Goal: Task Accomplishment & Management: Complete application form

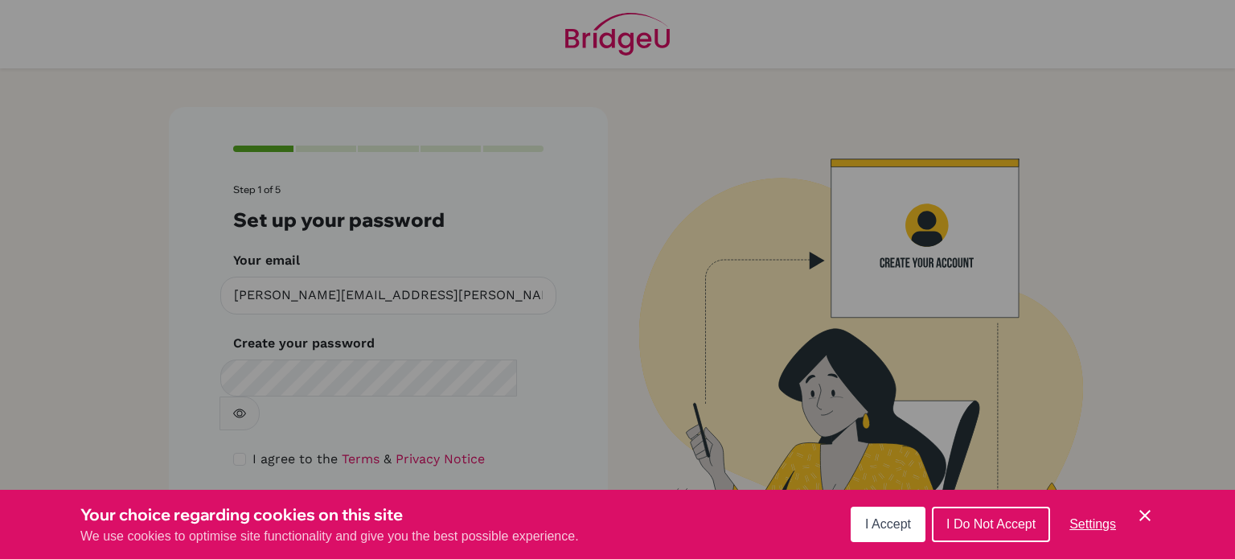
click at [910, 527] on span "I Accept" at bounding box center [888, 524] width 46 height 14
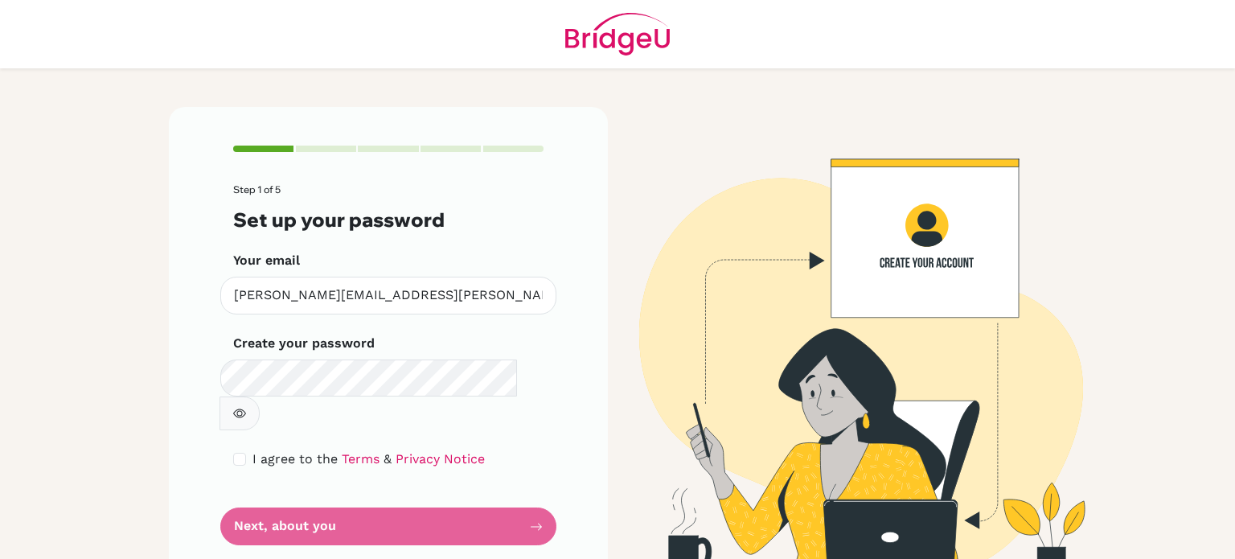
scroll to position [3, 0]
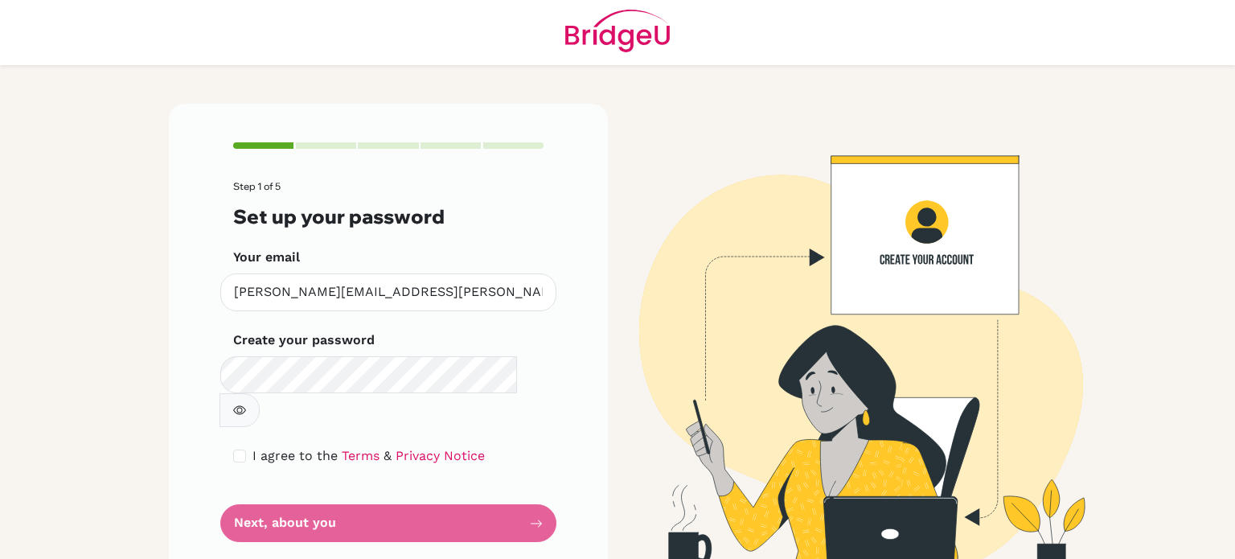
click at [527, 485] on form "Step 1 of 5 Set up your password Your email [PERSON_NAME][EMAIL_ADDRESS][PERSON…" at bounding box center [388, 361] width 310 height 361
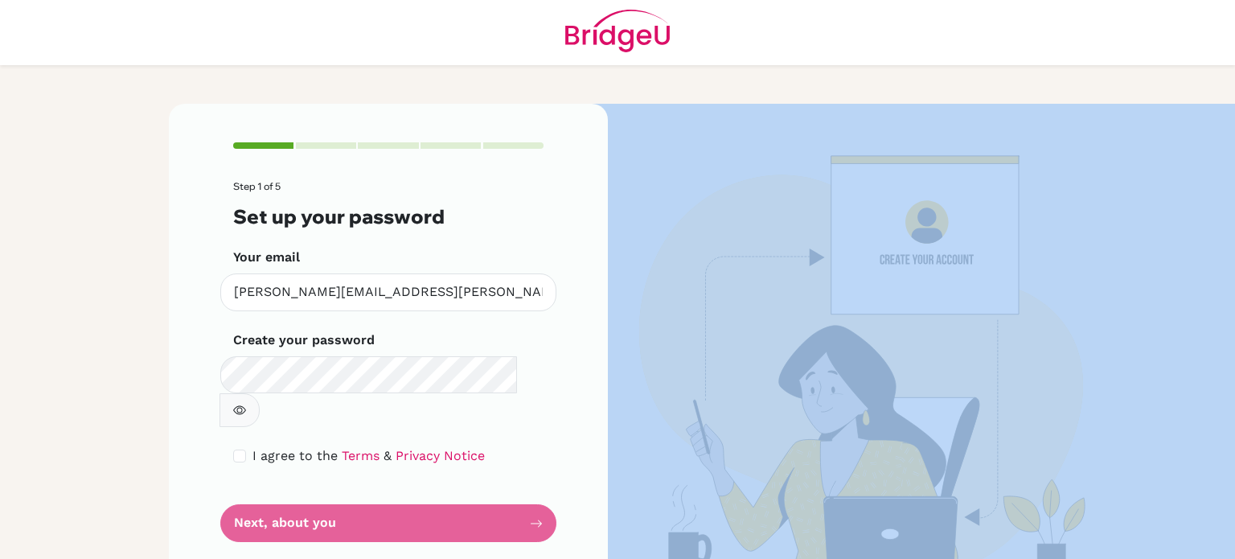
click at [527, 485] on form "Step 1 of 5 Set up your password Your email [PERSON_NAME][EMAIL_ADDRESS][PERSON…" at bounding box center [388, 361] width 310 height 361
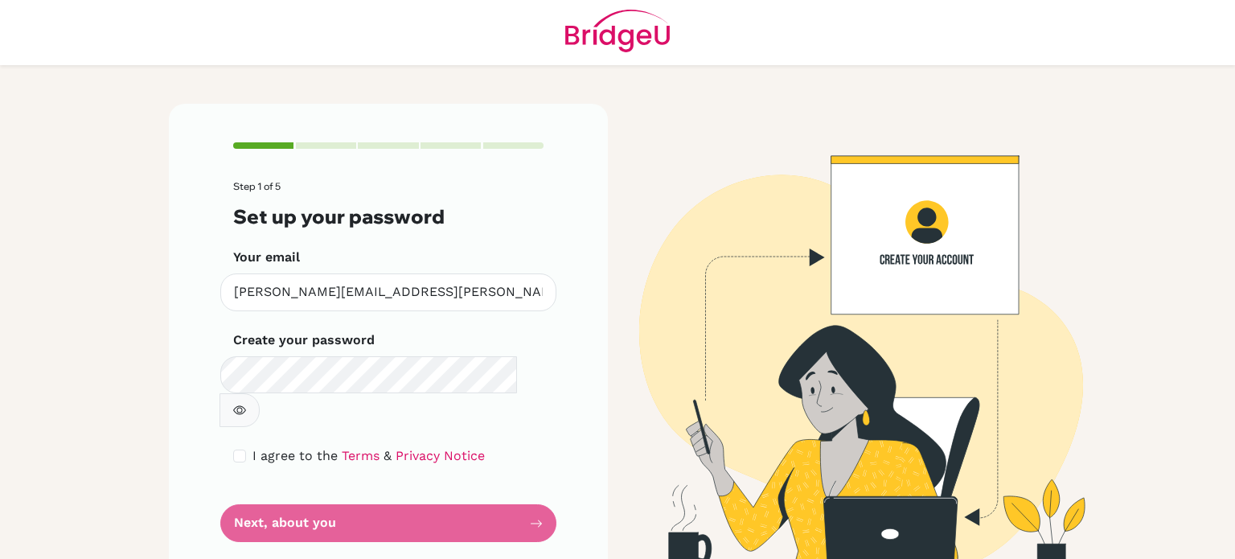
click at [429, 482] on form "Step 1 of 5 Set up your password Your email [PERSON_NAME][EMAIL_ADDRESS][PERSON…" at bounding box center [388, 361] width 310 height 361
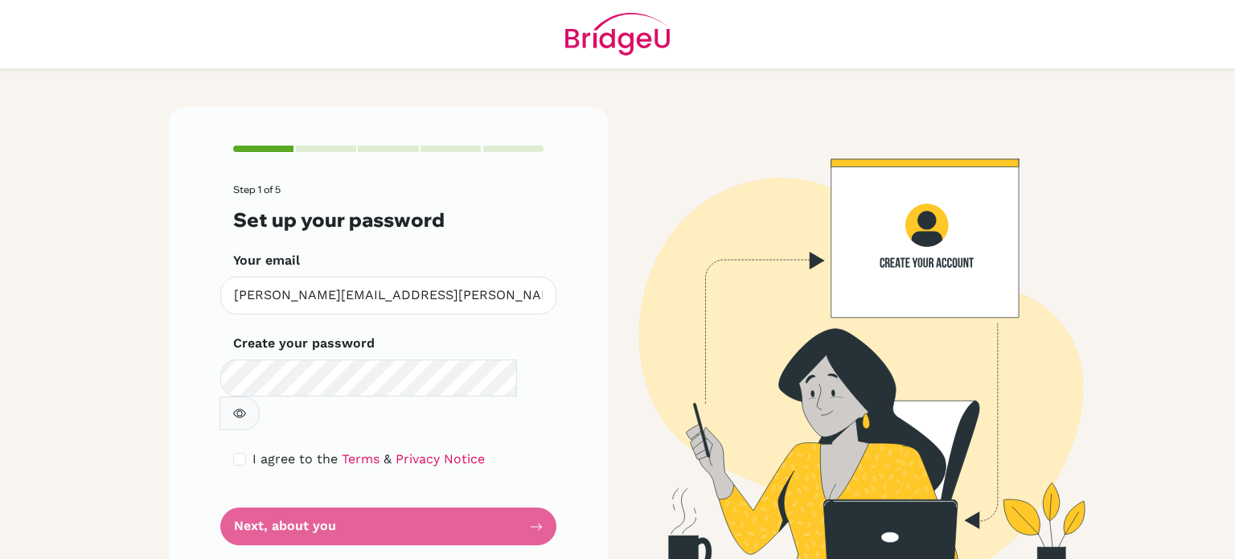
click at [260, 396] on button "button" at bounding box center [240, 413] width 40 height 34
click at [479, 504] on form "Step 1 of 5 Set up your password Your email [PERSON_NAME][EMAIL_ADDRESS][PERSON…" at bounding box center [388, 364] width 310 height 361
click at [537, 488] on div "Step 1 of 5 Set up your password Your email [PERSON_NAME][EMAIL_ADDRESS][PERSON…" at bounding box center [388, 345] width 439 height 477
click at [531, 490] on form "Step 1 of 5 Set up your password Your email [PERSON_NAME][EMAIL_ADDRESS][PERSON…" at bounding box center [388, 364] width 310 height 361
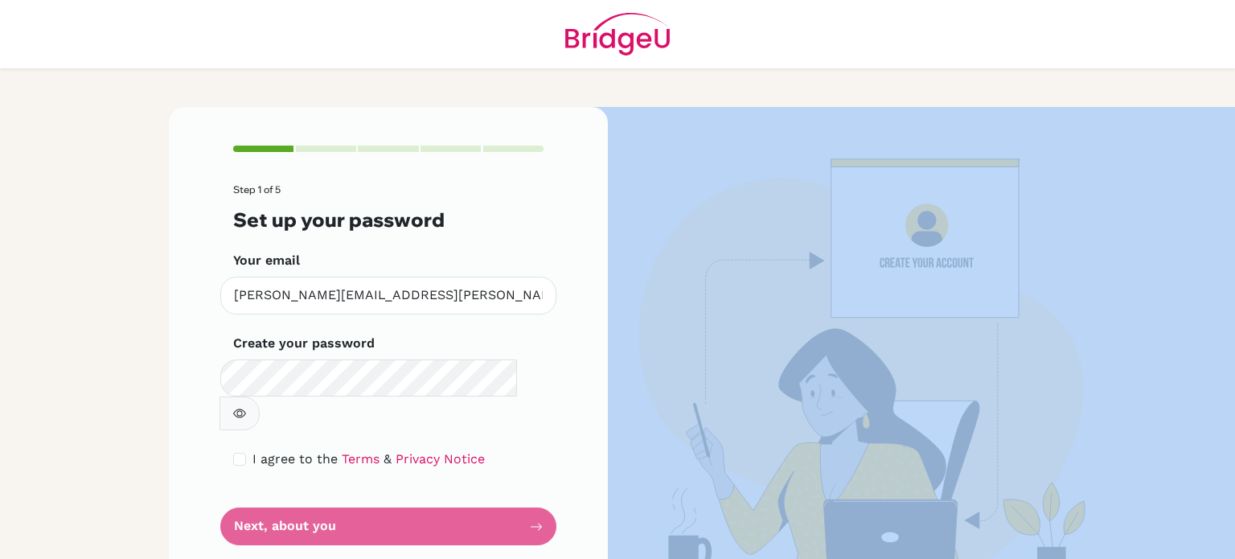
click at [531, 490] on form "Step 1 of 5 Set up your password Your email [PERSON_NAME][EMAIL_ADDRESS][PERSON…" at bounding box center [388, 364] width 310 height 361
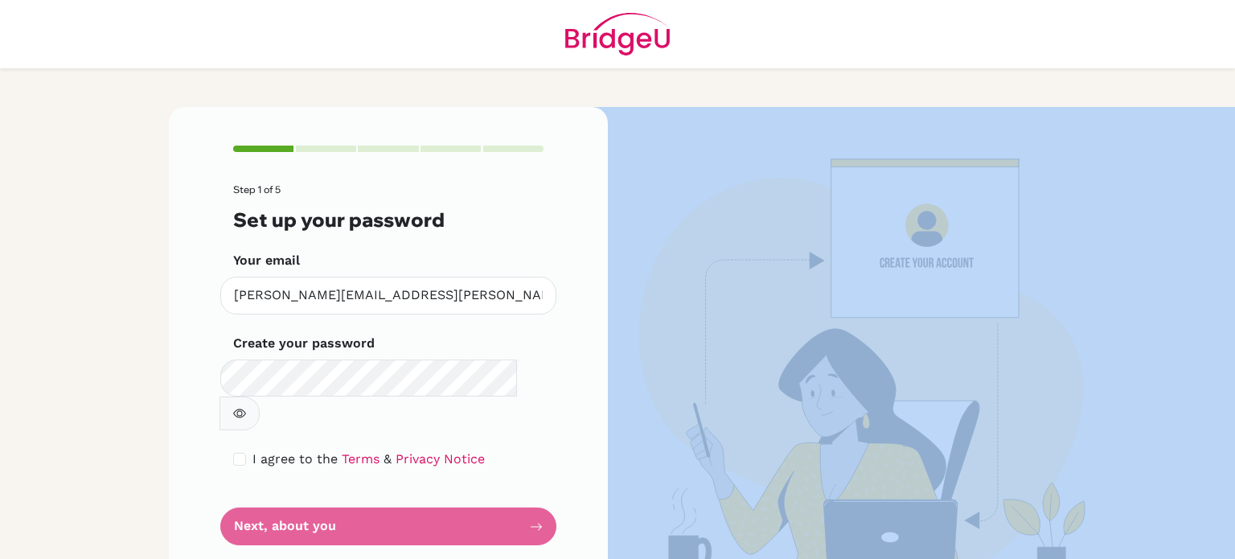
click at [531, 490] on form "Step 1 of 5 Set up your password Your email [PERSON_NAME][EMAIL_ADDRESS][PERSON…" at bounding box center [388, 364] width 310 height 361
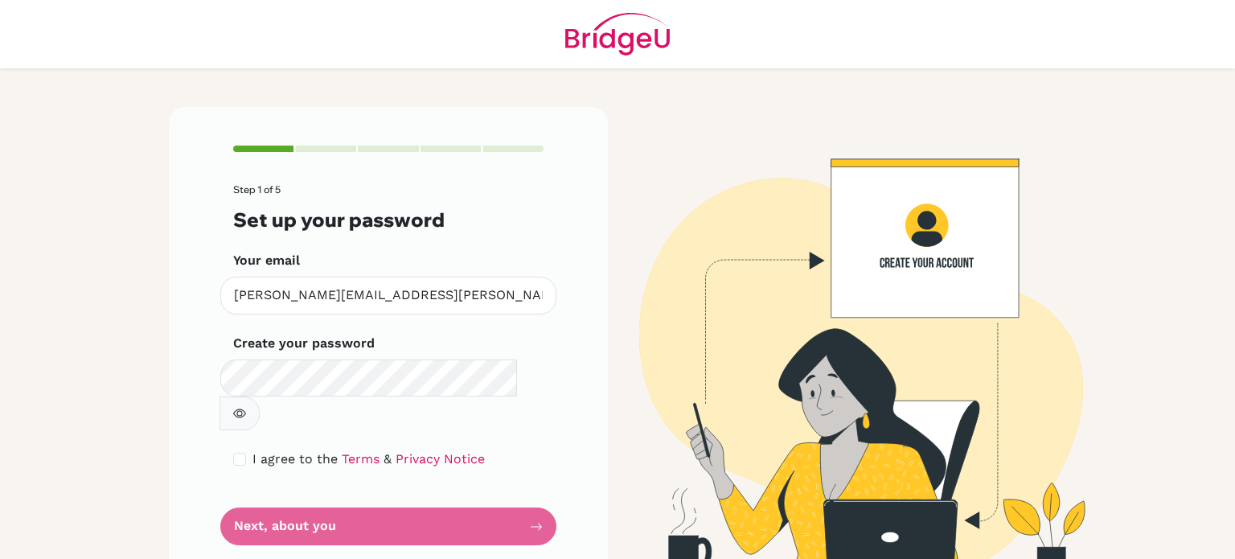
click at [479, 499] on form "Step 1 of 5 Set up your password Your email [PERSON_NAME][EMAIL_ADDRESS][PERSON…" at bounding box center [388, 364] width 310 height 361
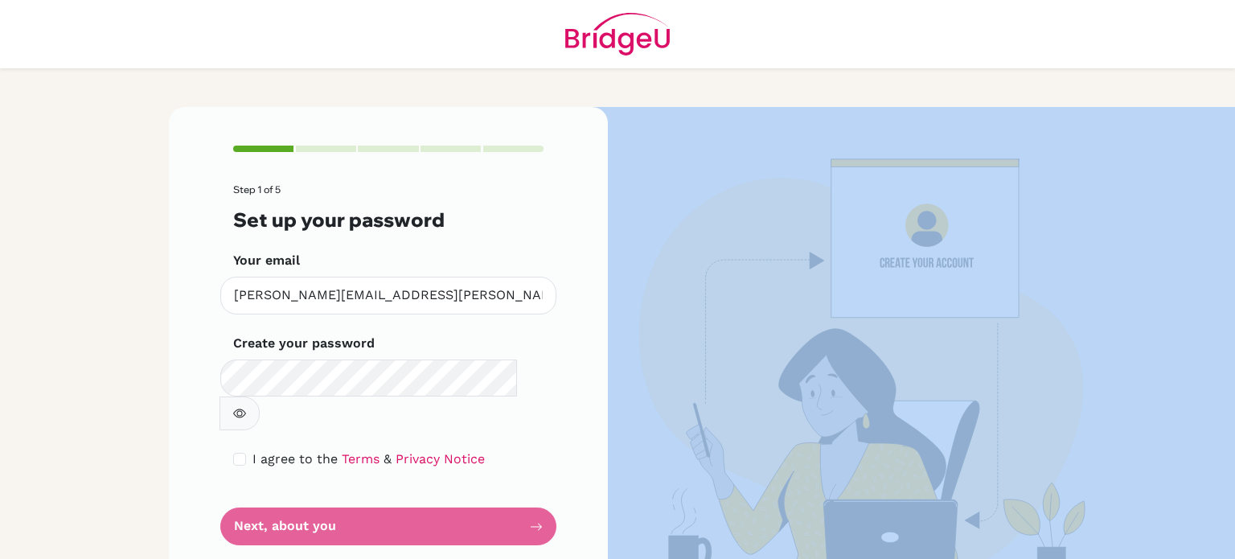
click at [479, 499] on form "Step 1 of 5 Set up your password Your email [PERSON_NAME][EMAIL_ADDRESS][PERSON…" at bounding box center [388, 364] width 310 height 361
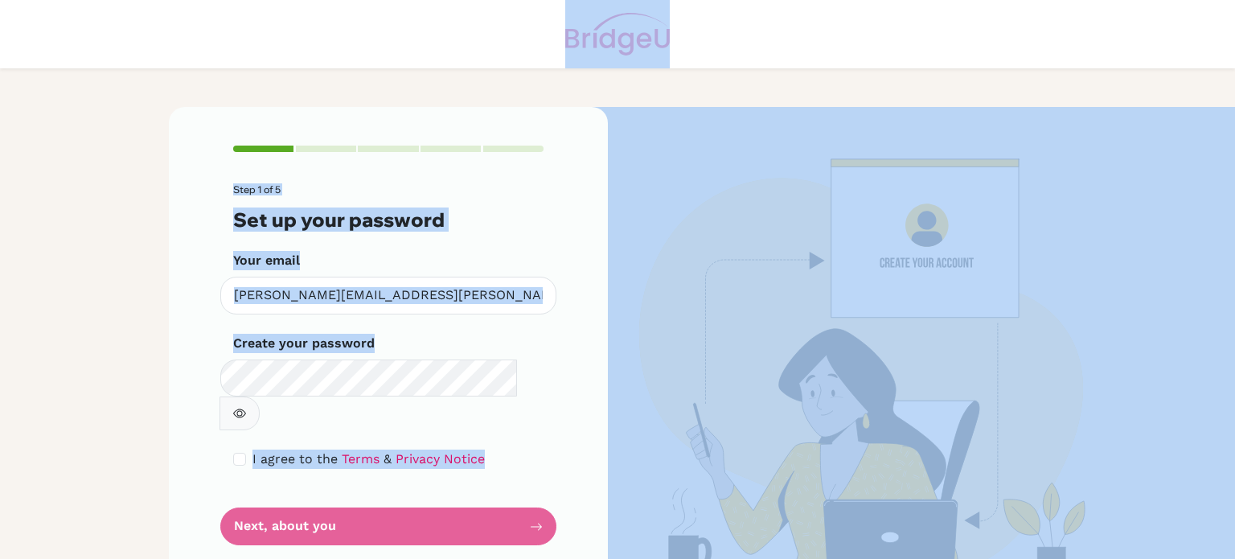
drag, startPoint x: 479, startPoint y: 499, endPoint x: 90, endPoint y: 6, distance: 628.7
click at [90, 6] on main "Step 1 of 5 Set up your password Your email [PERSON_NAME][EMAIL_ADDRESS][PERSON…" at bounding box center [617, 279] width 1235 height 559
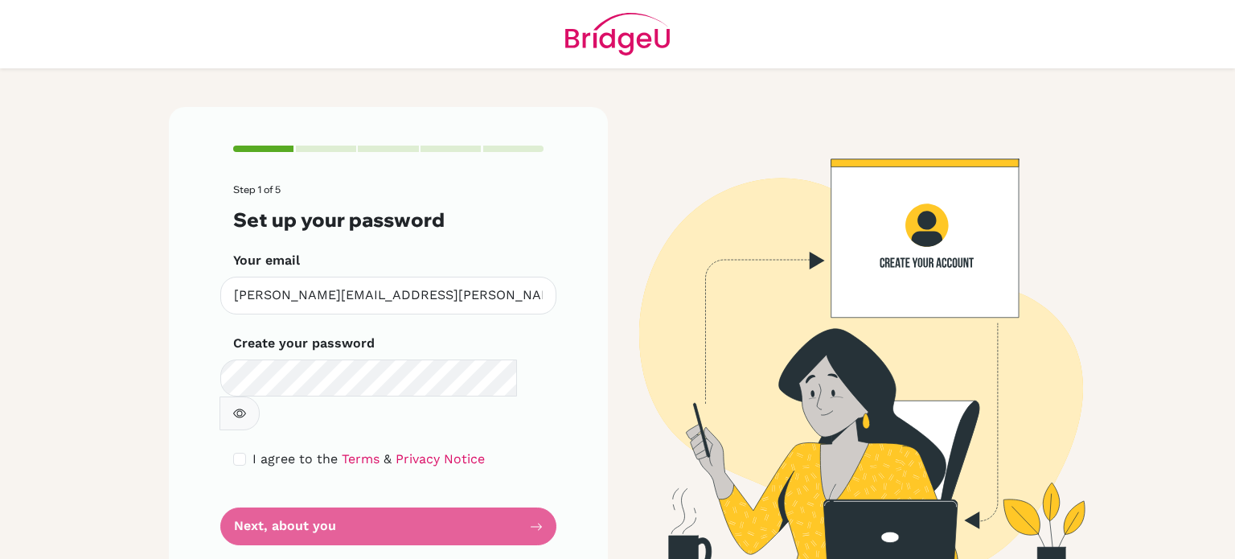
drag, startPoint x: 514, startPoint y: 504, endPoint x: 534, endPoint y: 486, distance: 26.8
click at [534, 486] on form "Step 1 of 5 Set up your password Your email [PERSON_NAME][EMAIL_ADDRESS][PERSON…" at bounding box center [388, 364] width 310 height 361
click at [298, 485] on form "Step 1 of 5 Set up your password Your email [PERSON_NAME][EMAIL_ADDRESS][PERSON…" at bounding box center [388, 364] width 310 height 361
click at [260, 396] on button "button" at bounding box center [240, 413] width 40 height 34
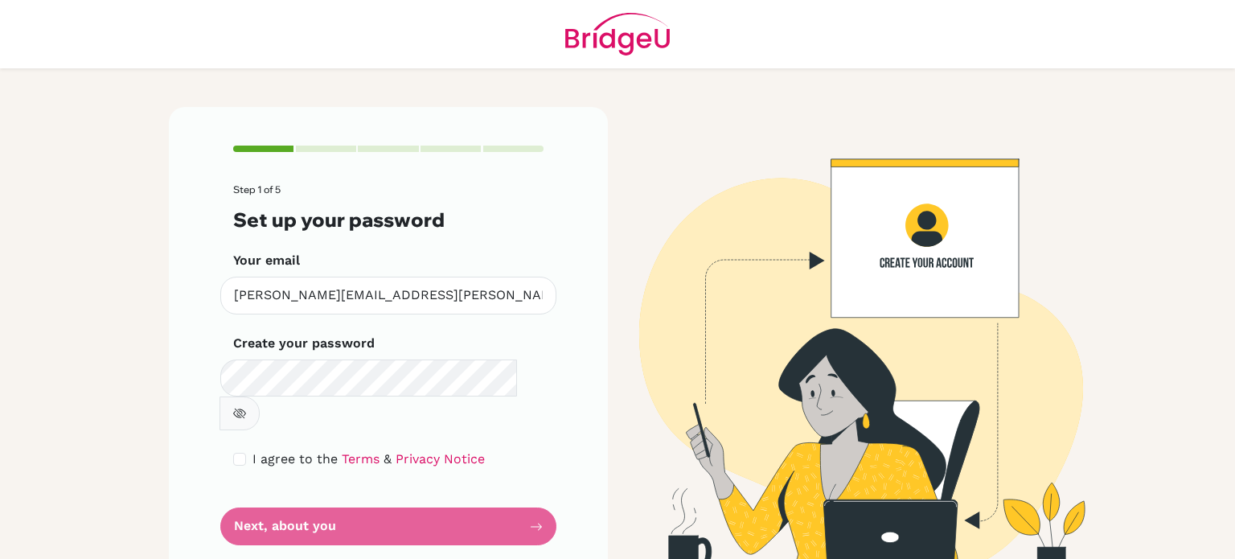
click at [260, 396] on button "button" at bounding box center [240, 413] width 40 height 34
click at [503, 499] on form "Step 1 of 5 Set up your password Your email [PERSON_NAME][EMAIL_ADDRESS][PERSON…" at bounding box center [388, 364] width 310 height 361
click at [342, 451] on link "Terms" at bounding box center [361, 458] width 38 height 15
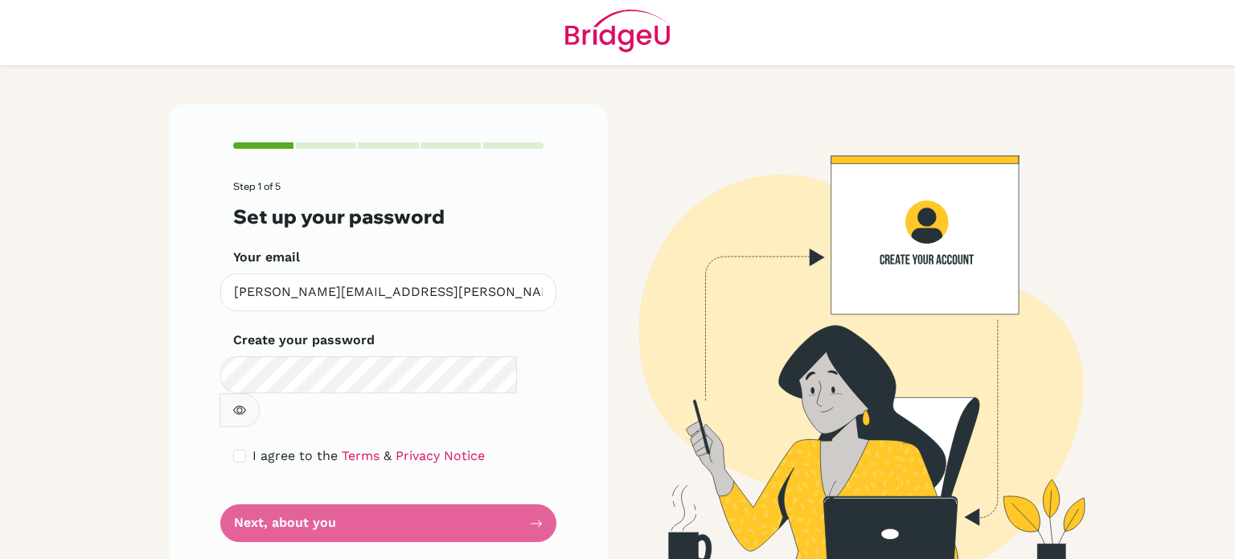
click at [436, 489] on form "Step 1 of 5 Set up your password Your email [PERSON_NAME][EMAIL_ADDRESS][PERSON…" at bounding box center [388, 361] width 310 height 361
click at [298, 485] on form "Step 1 of 5 Set up your password Your email [PERSON_NAME][EMAIL_ADDRESS][PERSON…" at bounding box center [388, 361] width 310 height 361
click at [236, 449] on input "checkbox" at bounding box center [239, 455] width 13 height 13
checkbox input "true"
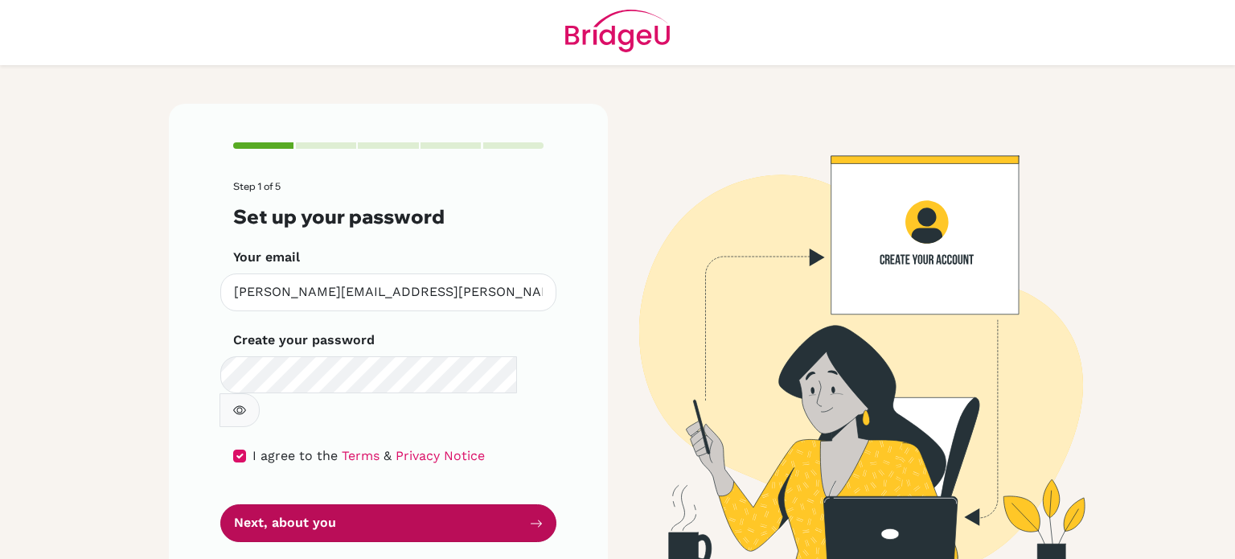
click at [306, 504] on button "Next, about you" at bounding box center [388, 523] width 336 height 38
